Goal: Task Accomplishment & Management: Use online tool/utility

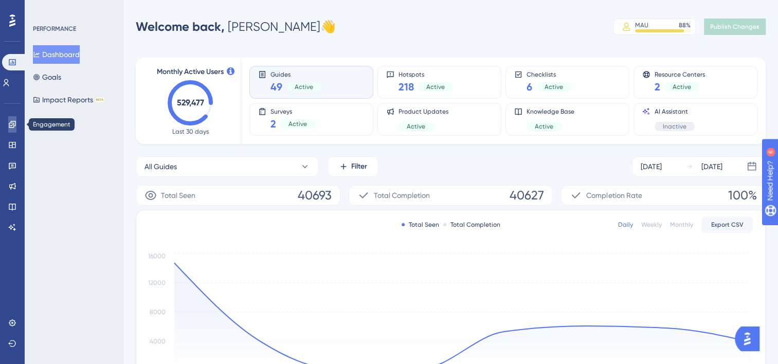
click at [9, 124] on icon at bounding box center [12, 124] width 7 height 7
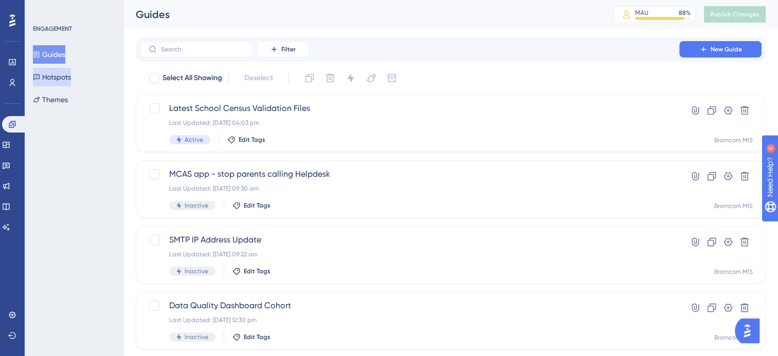
click at [66, 78] on button "Hotspots" at bounding box center [52, 77] width 38 height 19
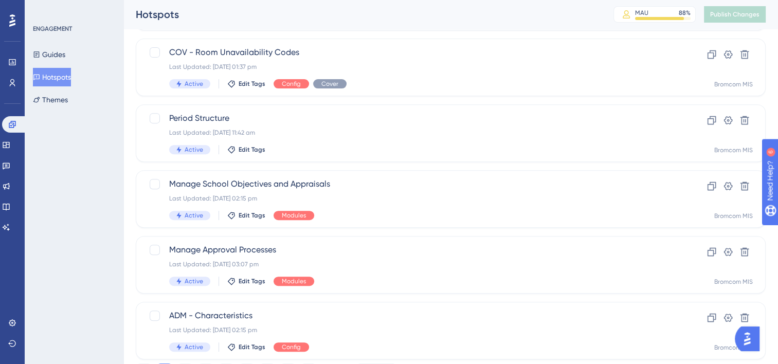
scroll to position [434, 0]
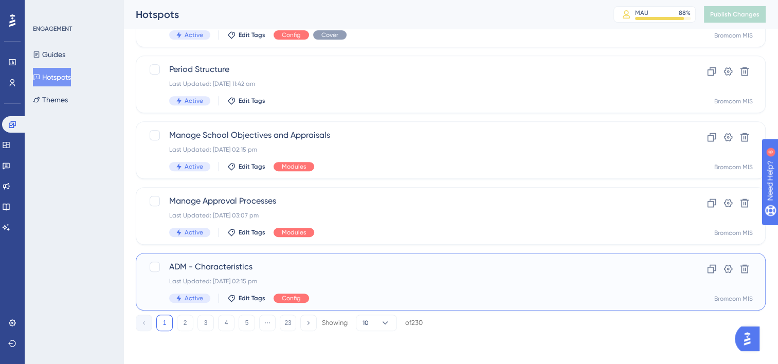
click at [214, 269] on span "ADM - Characteristics" at bounding box center [409, 267] width 481 height 12
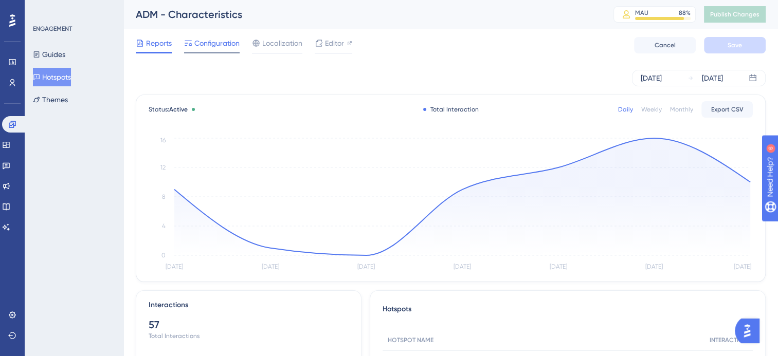
click at [220, 45] on span "Configuration" at bounding box center [216, 43] width 45 height 12
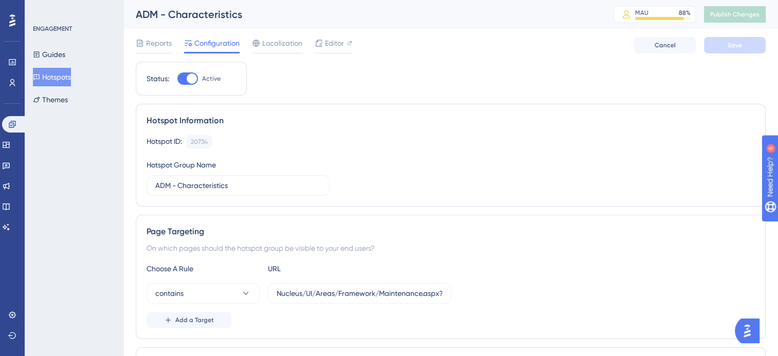
scroll to position [0, 8]
click at [352, 292] on input "Nucleus/UI/Areas/Framework/Maintenance.aspx?page=ADMSCHCHAR" at bounding box center [360, 293] width 166 height 11
click at [409, 138] on div "Hotspot ID: 20734 Copy" at bounding box center [451, 141] width 608 height 13
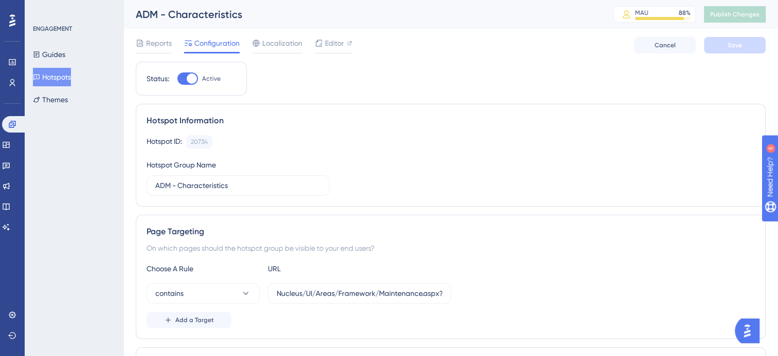
click at [66, 78] on button "Hotspots" at bounding box center [52, 77] width 38 height 19
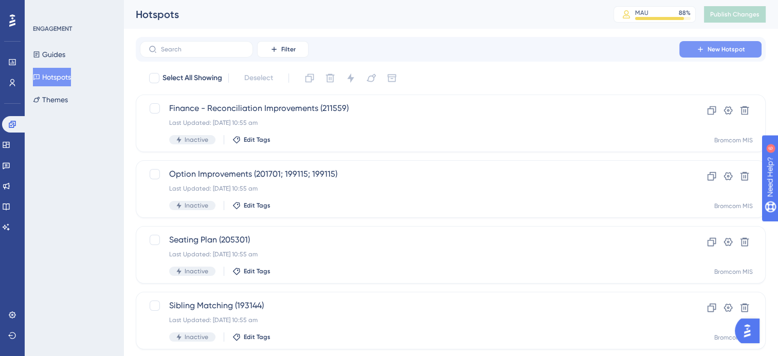
click at [733, 51] on span "New Hotspot" at bounding box center [727, 49] width 38 height 8
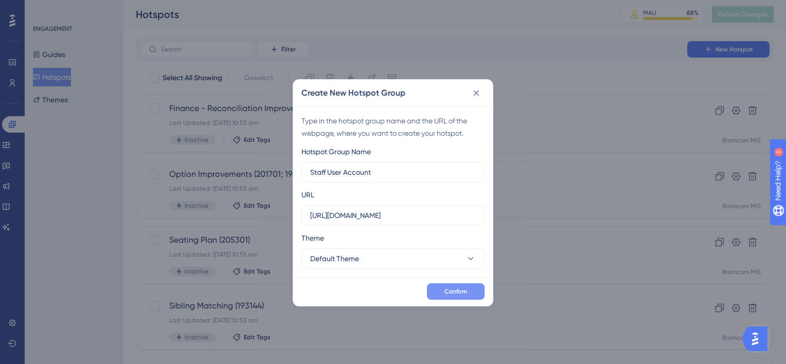
type input "Staff User Account"
click at [456, 292] on span "Confirm" at bounding box center [455, 291] width 23 height 8
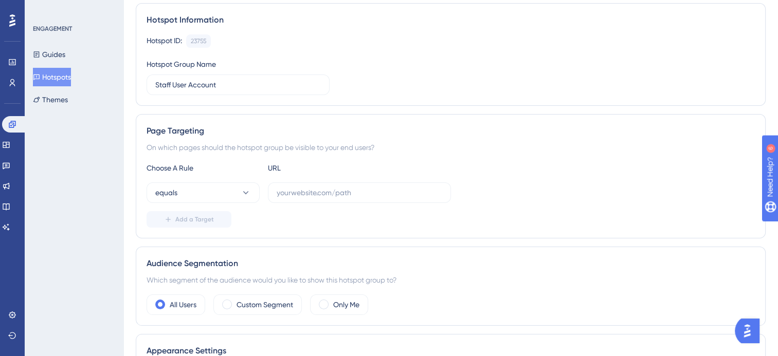
scroll to position [103, 0]
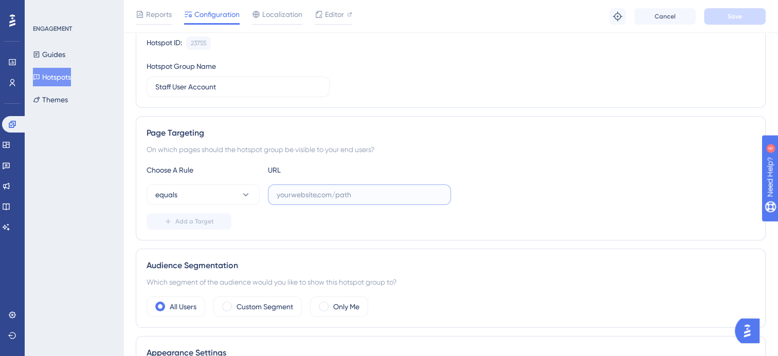
paste input "https://cloudmis.bromcom.com/Nucleus/UI/Areas/User/UserDetails.aspx?IsNew=true"
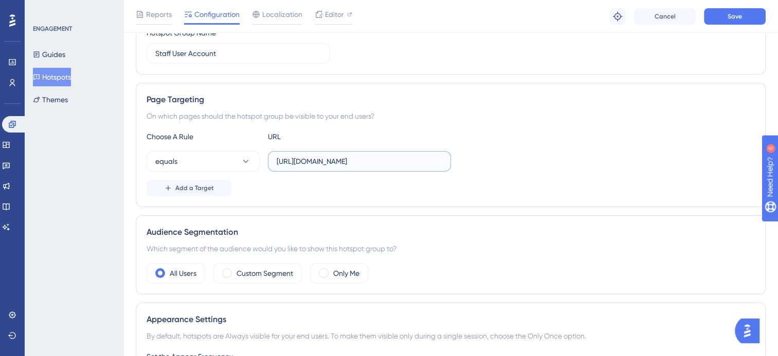
scroll to position [72, 0]
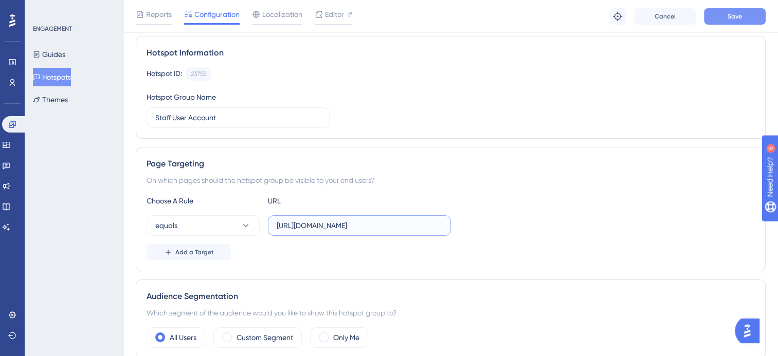
type input "https://cloudmis.bromcom.com/Nucleus/UI/Areas/User/UserDetails.aspx?IsNew=true"
click at [735, 16] on span "Save" at bounding box center [735, 16] width 14 height 8
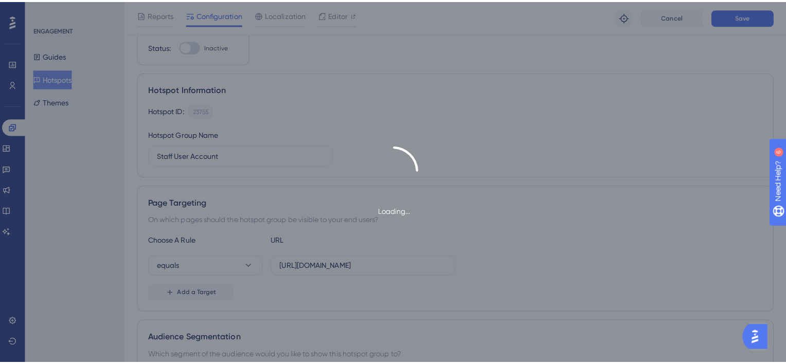
scroll to position [0, 0]
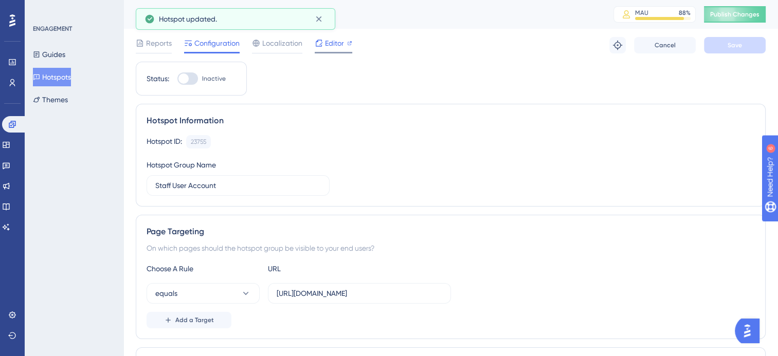
click at [329, 43] on span "Editor" at bounding box center [334, 43] width 19 height 12
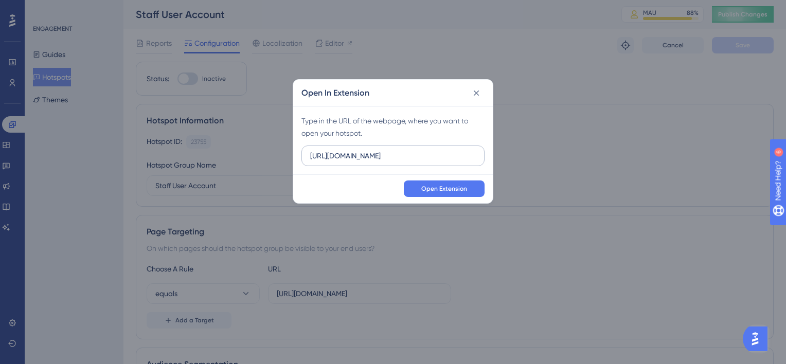
drag, startPoint x: 462, startPoint y: 155, endPoint x: 302, endPoint y: 158, distance: 160.5
click at [302, 158] on label "https://beta-kanban.bromcomcloud.com" at bounding box center [392, 156] width 183 height 21
type input "https://cloudmis.bromcom.com/Nucleus/UI/Areas/User/UserDetails.aspx?IsNew=true"
click at [438, 190] on span "Open Extension" at bounding box center [444, 189] width 46 height 8
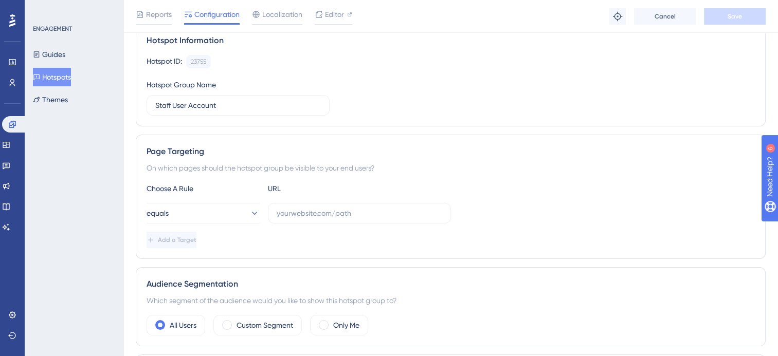
scroll to position [51, 0]
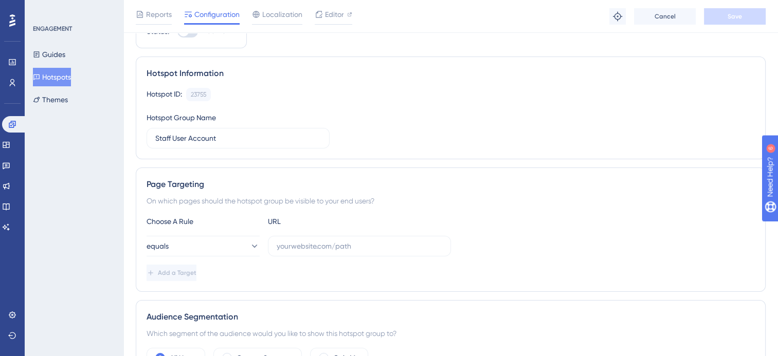
click at [53, 80] on button "Hotspots" at bounding box center [52, 77] width 38 height 19
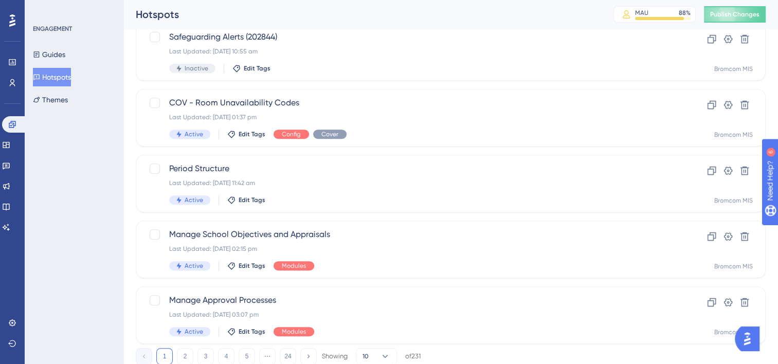
scroll to position [434, 0]
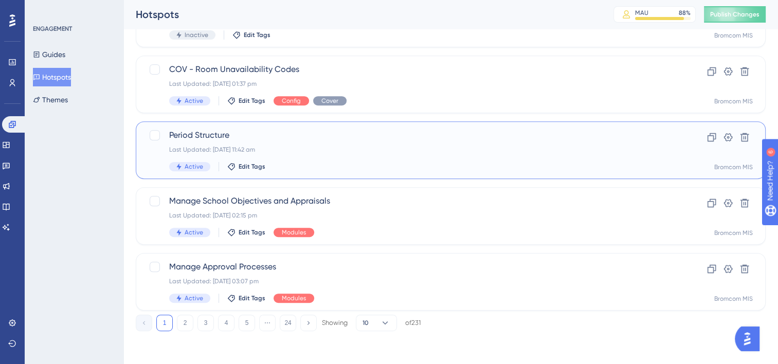
click at [415, 157] on div "Period Structure Last Updated: [DATE] 11:42 am Active Edit Tags" at bounding box center [409, 150] width 481 height 42
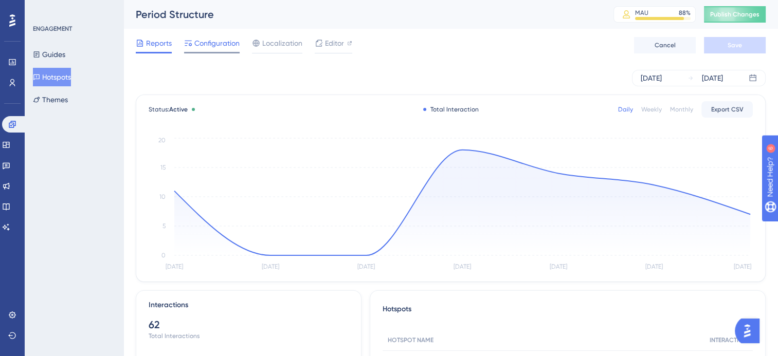
click at [221, 47] on span "Configuration" at bounding box center [216, 43] width 45 height 12
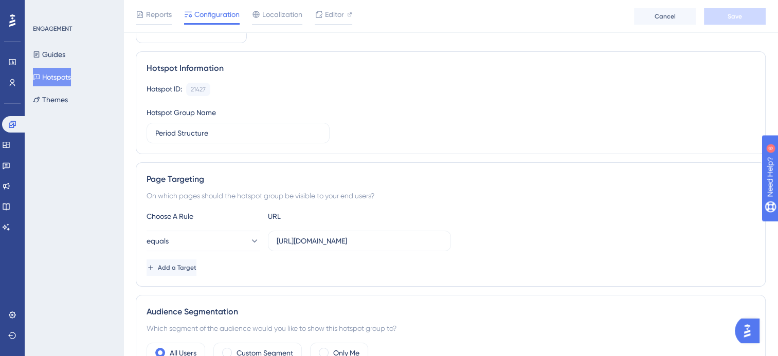
scroll to position [103, 0]
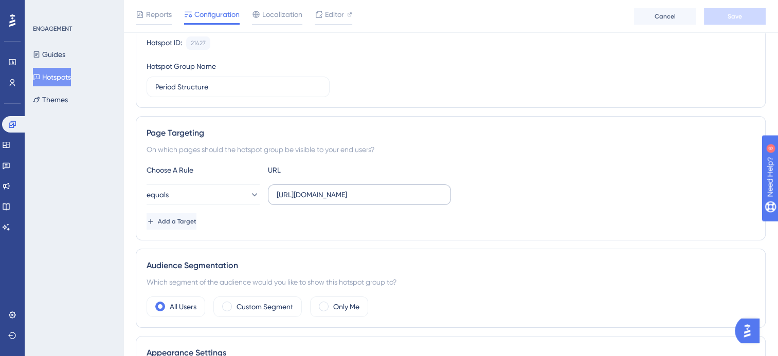
drag, startPoint x: 275, startPoint y: 195, endPoint x: 447, endPoint y: 203, distance: 172.4
click at [447, 203] on label "[URL][DOMAIN_NAME]" at bounding box center [359, 195] width 183 height 21
drag, startPoint x: 447, startPoint y: 203, endPoint x: 409, endPoint y: 204, distance: 38.1
click at [427, 204] on div "Choose A Rule URL equals [URL][DOMAIN_NAME] Add a Target" at bounding box center [451, 197] width 608 height 66
click at [295, 195] on input "[URL][DOMAIN_NAME]" at bounding box center [360, 194] width 166 height 11
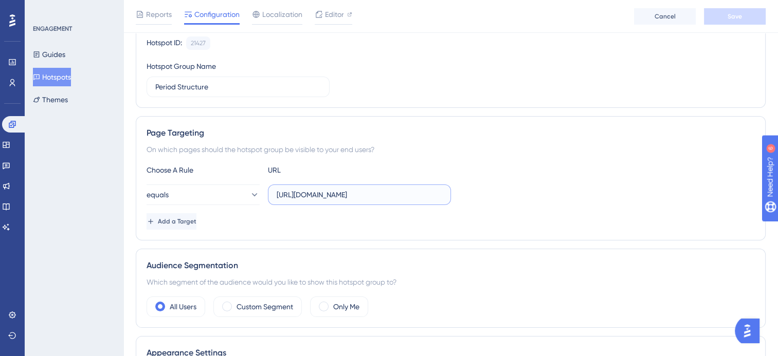
scroll to position [0, 179]
drag, startPoint x: 277, startPoint y: 194, endPoint x: 459, endPoint y: 195, distance: 182.0
click at [459, 195] on div "equals [URL][DOMAIN_NAME]" at bounding box center [451, 195] width 608 height 21
click at [535, 132] on div "Page Targeting" at bounding box center [451, 133] width 608 height 12
